Goal: Find specific page/section: Find specific page/section

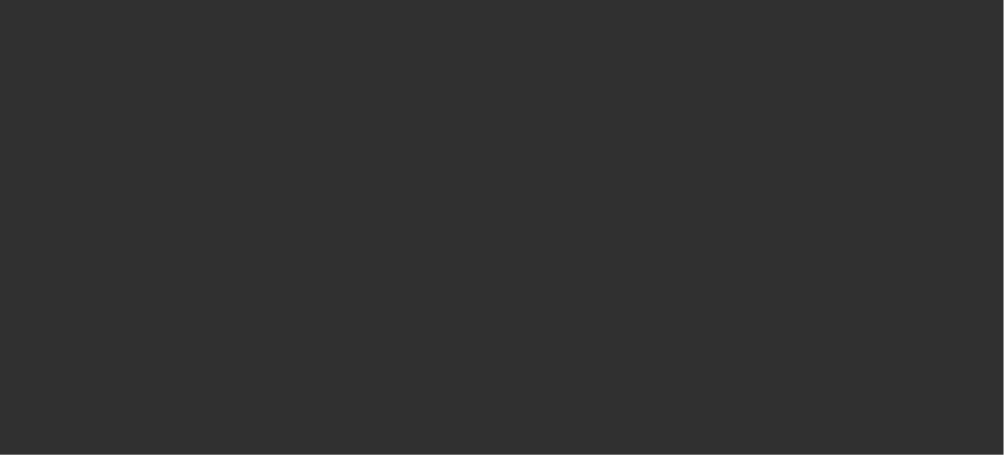
select select "10"
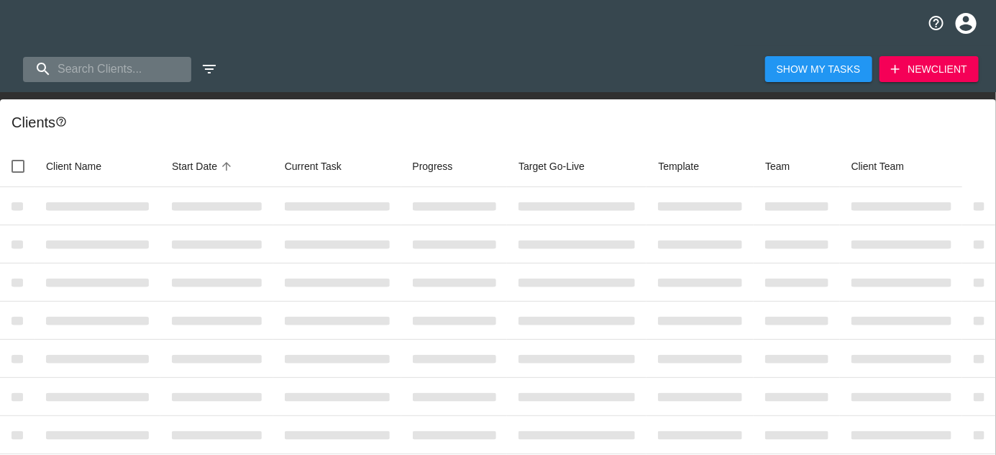
click at [105, 68] on input "search" at bounding box center [107, 69] width 168 height 25
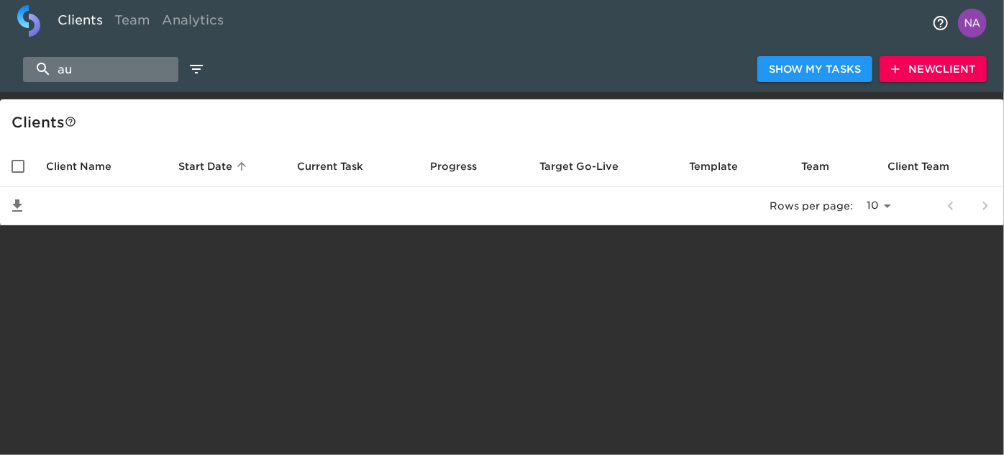
type input "a"
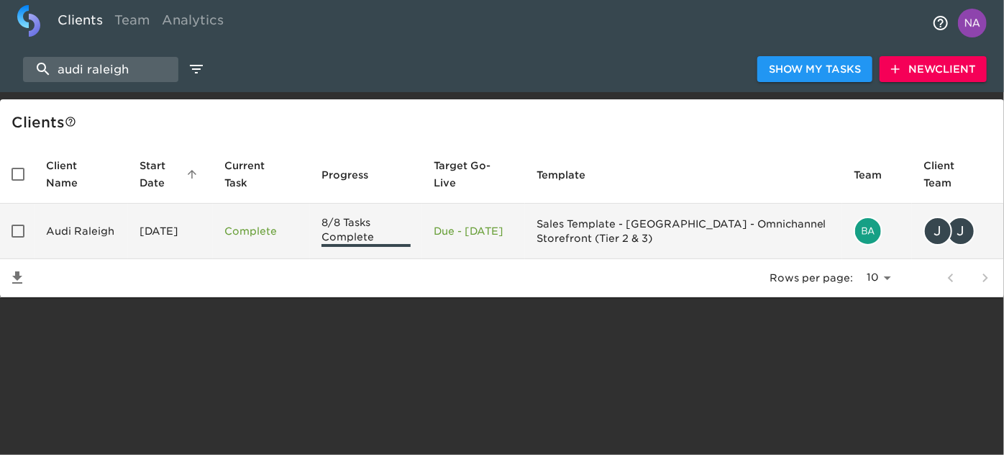
type input "audi raleigh"
click at [107, 234] on td "Audi Raleigh" at bounding box center [82, 231] width 94 height 55
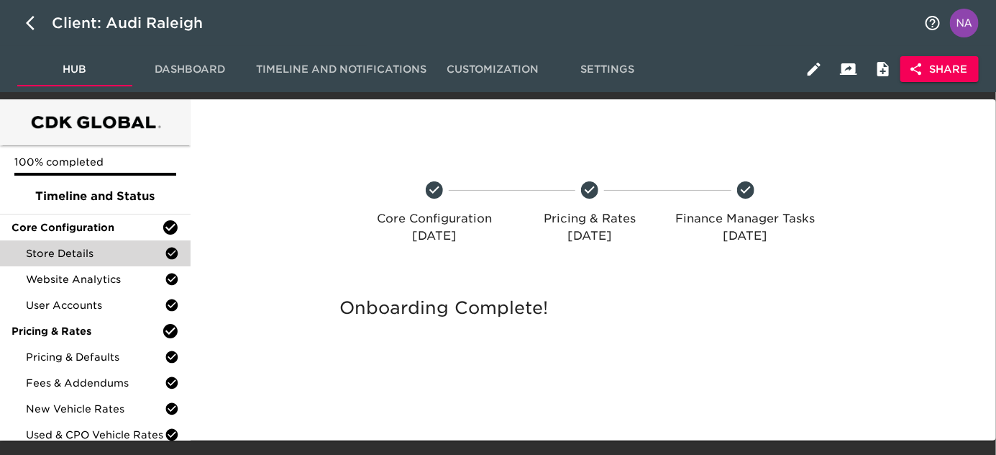
click at [78, 255] on span "Store Details" at bounding box center [95, 253] width 139 height 14
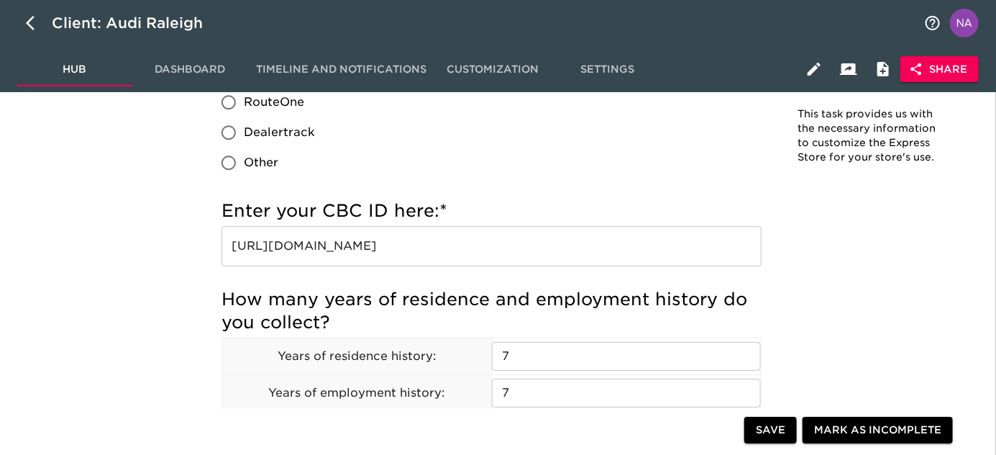
scroll to position [2815, 0]
